Goal: Information Seeking & Learning: Learn about a topic

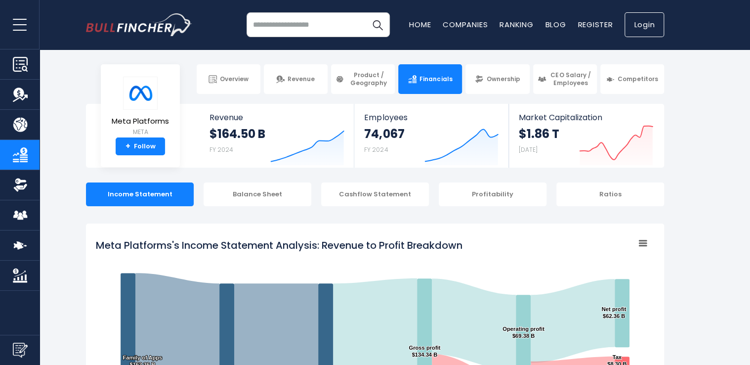
click at [643, 20] on link "Login" at bounding box center [645, 24] width 40 height 25
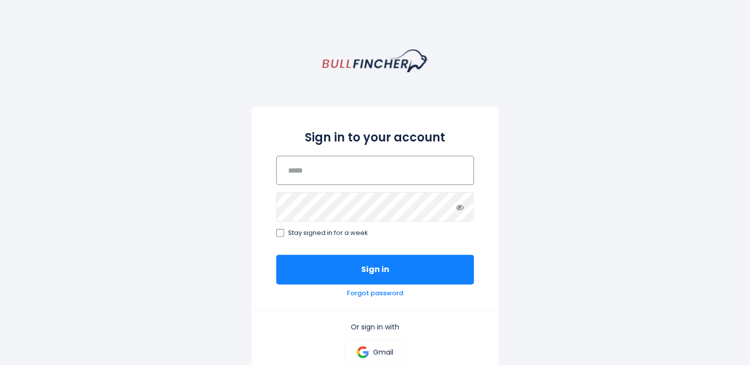
click at [354, 178] on input "email" at bounding box center [375, 170] width 198 height 29
type input "**********"
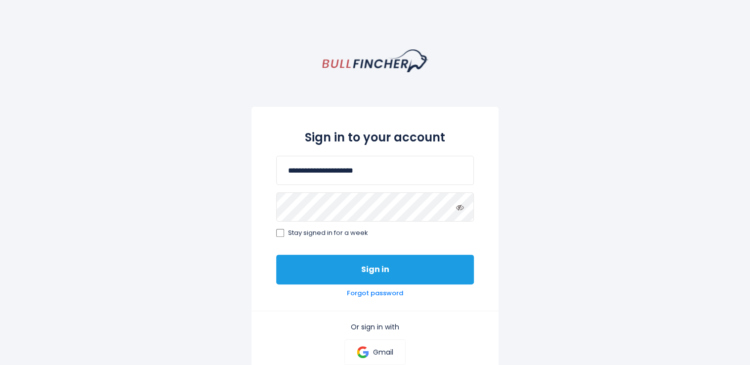
click at [340, 267] on button "Sign in" at bounding box center [375, 270] width 198 height 30
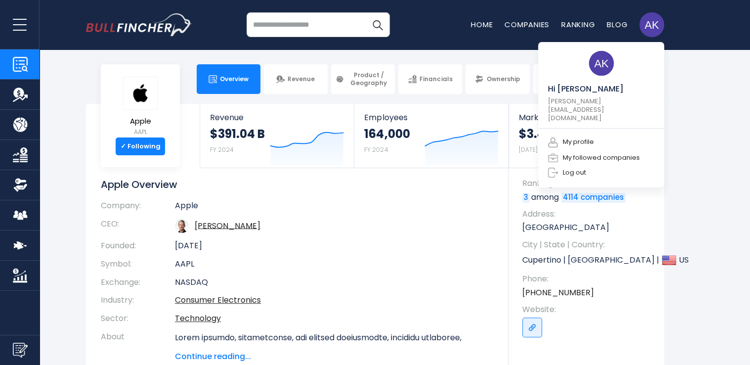
click at [655, 25] on img at bounding box center [652, 24] width 25 height 25
click at [587, 152] on link "My followed companies" at bounding box center [594, 157] width 92 height 10
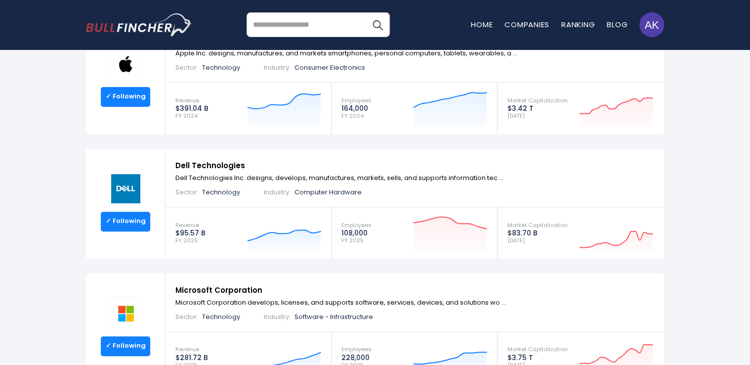
scroll to position [99, 0]
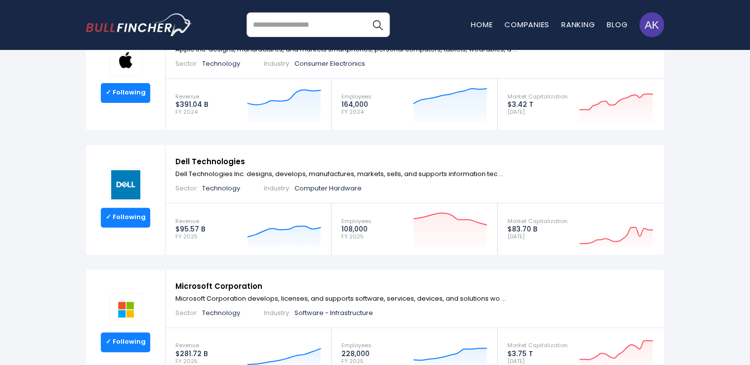
click at [134, 178] on img at bounding box center [125, 184] width 33 height 33
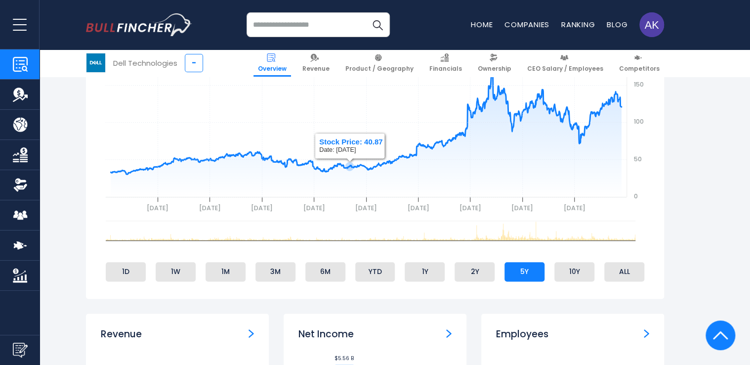
scroll to position [445, 0]
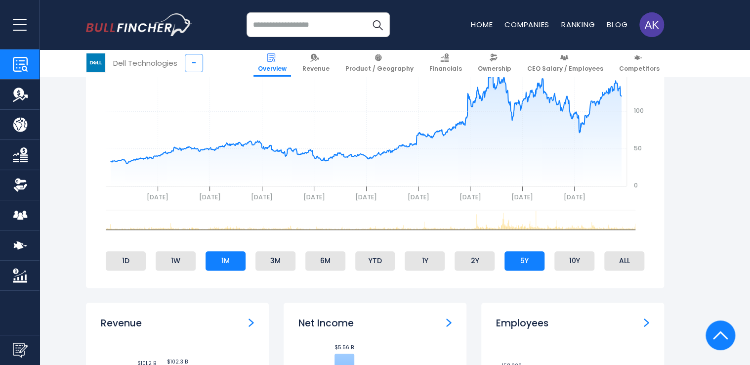
click at [227, 258] on li "1M" at bounding box center [226, 260] width 40 height 19
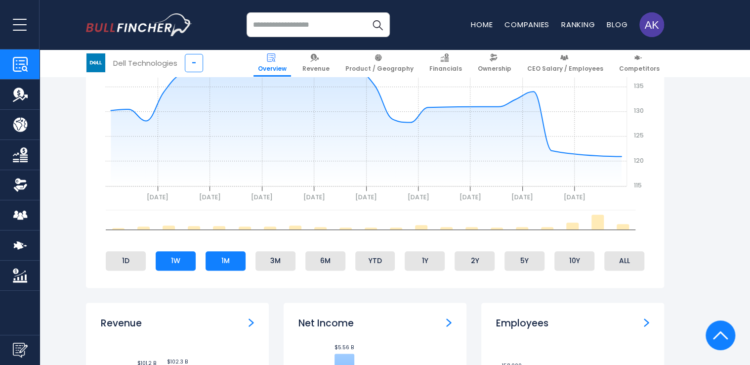
click at [184, 261] on li "1W" at bounding box center [176, 260] width 40 height 19
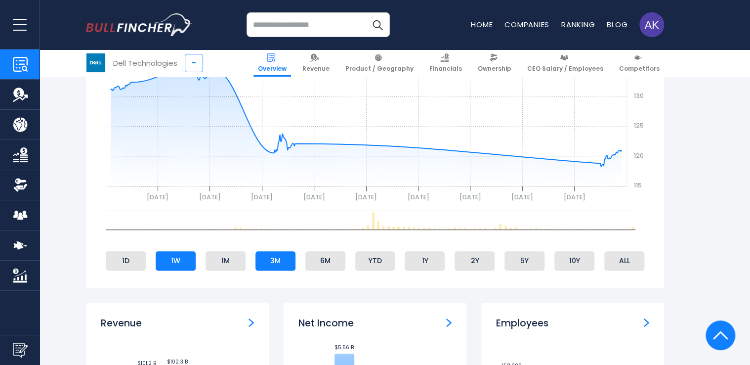
click at [276, 258] on li "3M" at bounding box center [276, 260] width 40 height 19
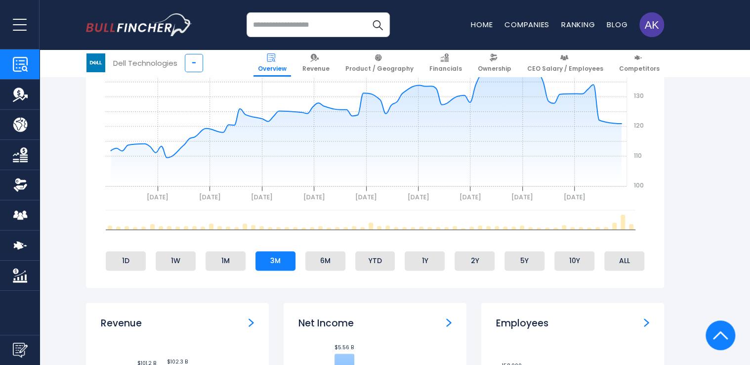
scroll to position [395, 0]
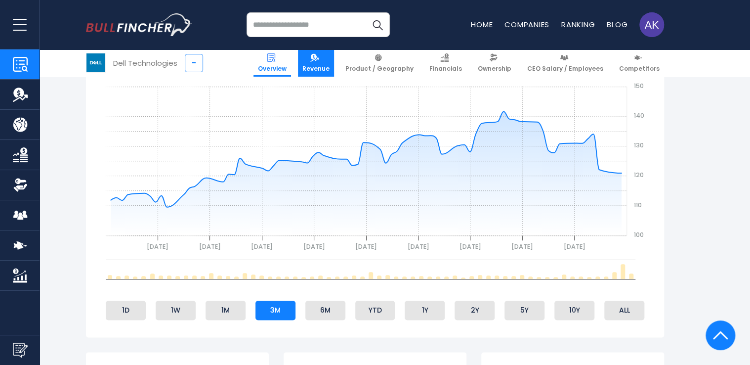
click at [328, 65] on span "Revenue" at bounding box center [316, 69] width 27 height 8
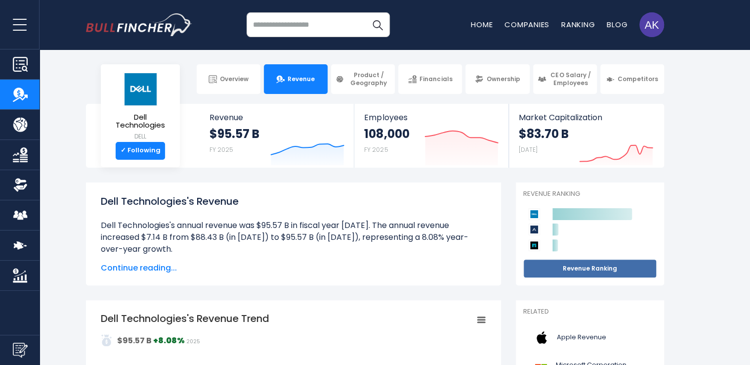
click at [569, 270] on link "Revenue Ranking" at bounding box center [589, 268] width 133 height 19
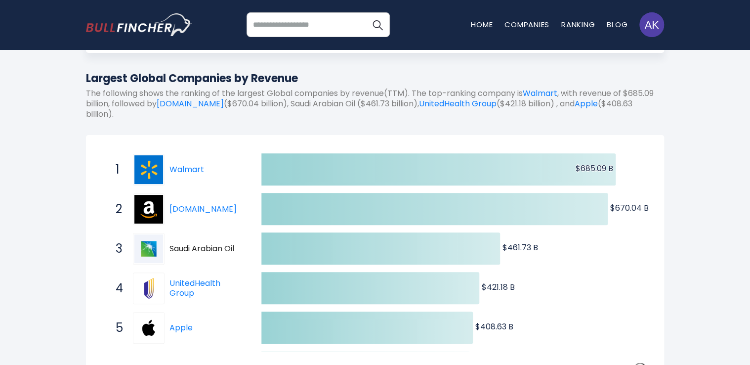
scroll to position [148, 0]
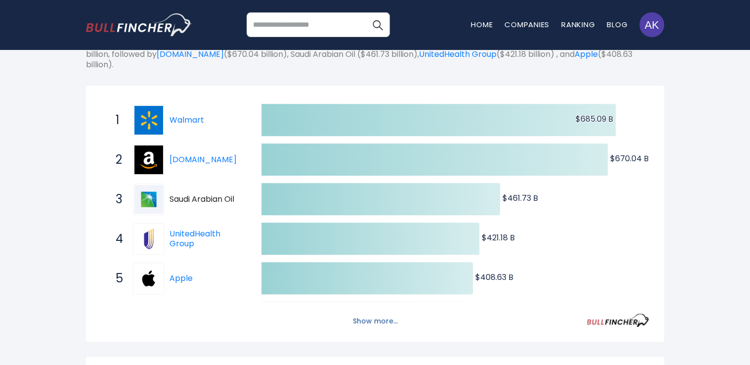
click at [369, 317] on button "Show more..." at bounding box center [375, 321] width 57 height 16
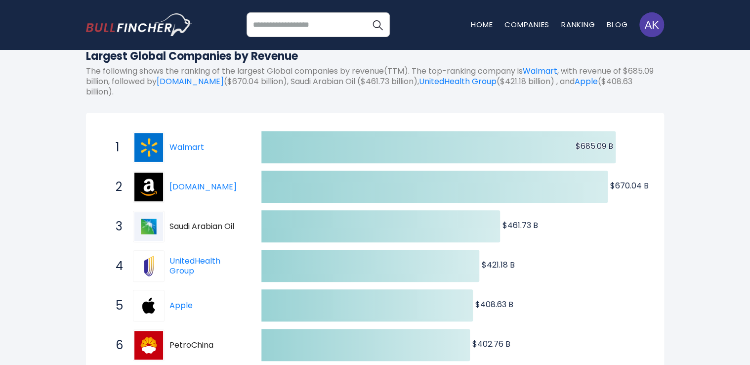
scroll to position [99, 0]
